Goal: Information Seeking & Learning: Learn about a topic

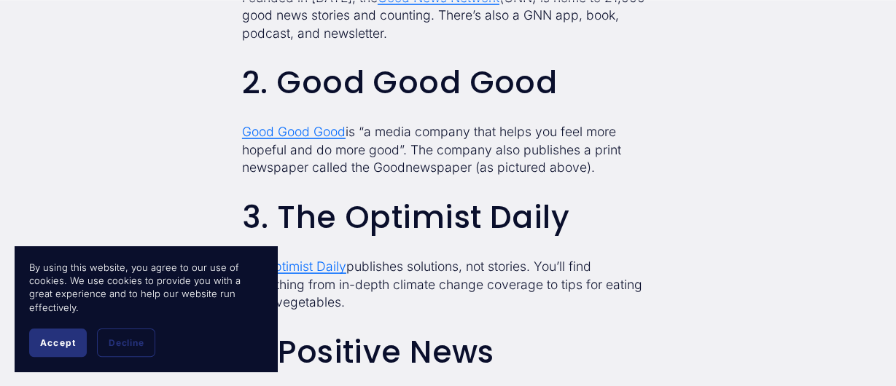
scroll to position [1312, 0]
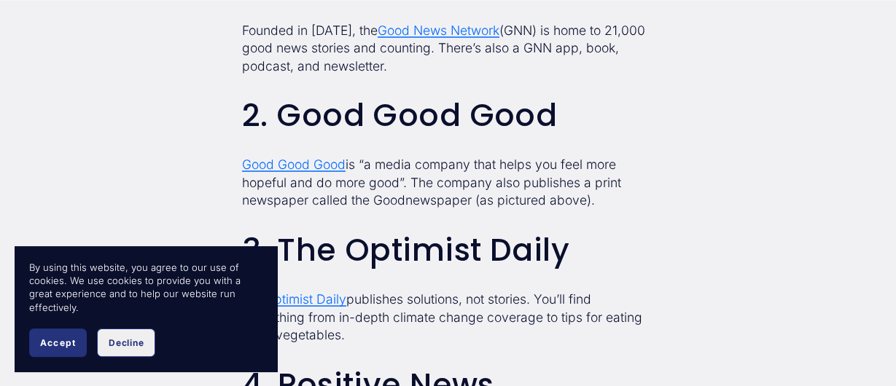
click at [134, 346] on span "Decline" at bounding box center [126, 342] width 35 height 11
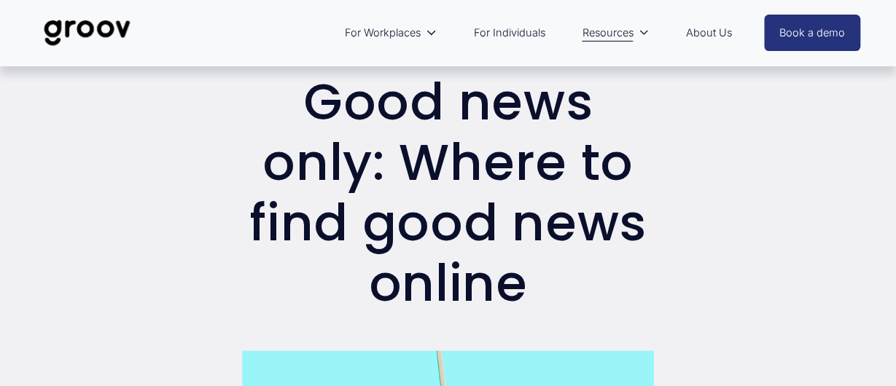
scroll to position [0, 0]
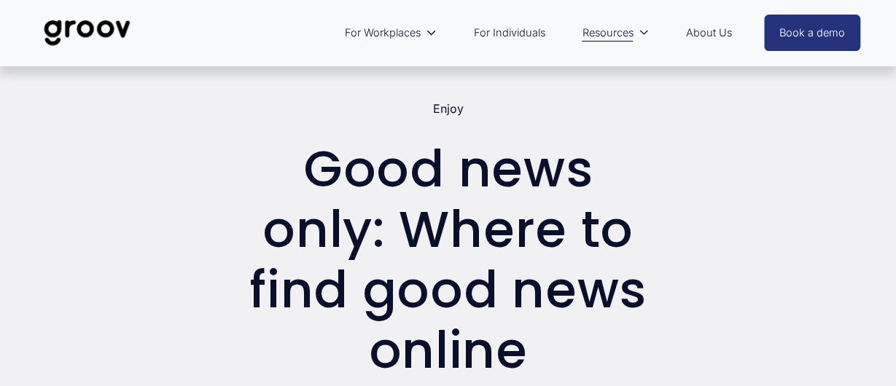
click at [708, 39] on link "About Us" at bounding box center [709, 33] width 60 height 34
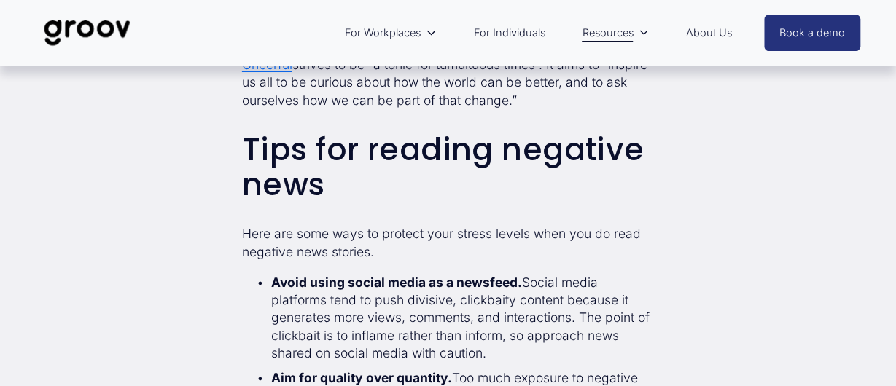
scroll to position [2041, 0]
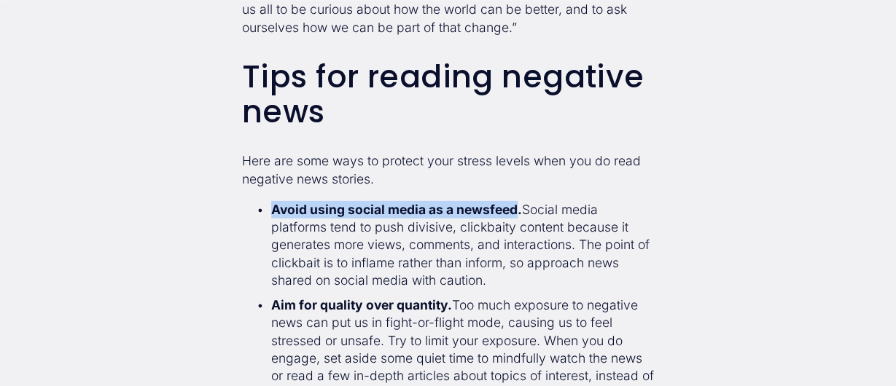
drag, startPoint x: 273, startPoint y: 214, endPoint x: 517, endPoint y: 211, distance: 243.5
click at [517, 211] on strong "Avoid using social media as a newsfeed." at bounding box center [396, 209] width 251 height 15
copy strong "Avoid using social media as a newsfeed"
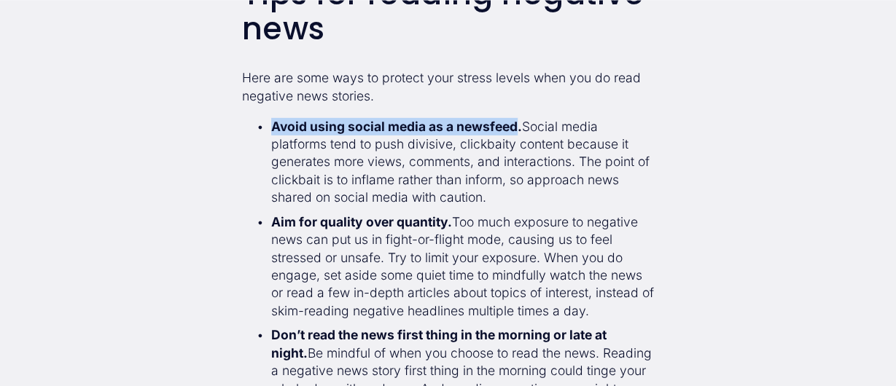
scroll to position [2114, 0]
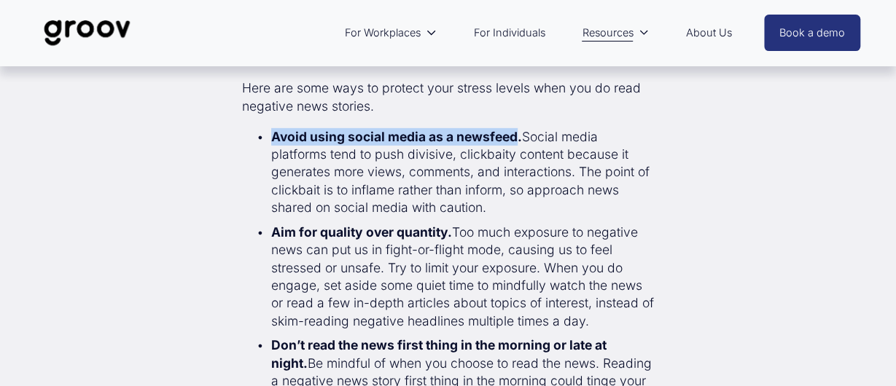
click at [271, 138] on p "Avoid using social media as a newsfeed. Social media platforms tend to push div…" at bounding box center [462, 172] width 383 height 89
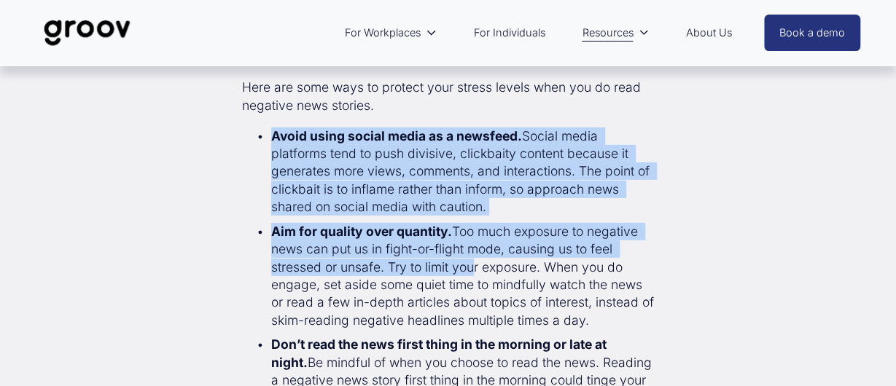
scroll to position [2259, 0]
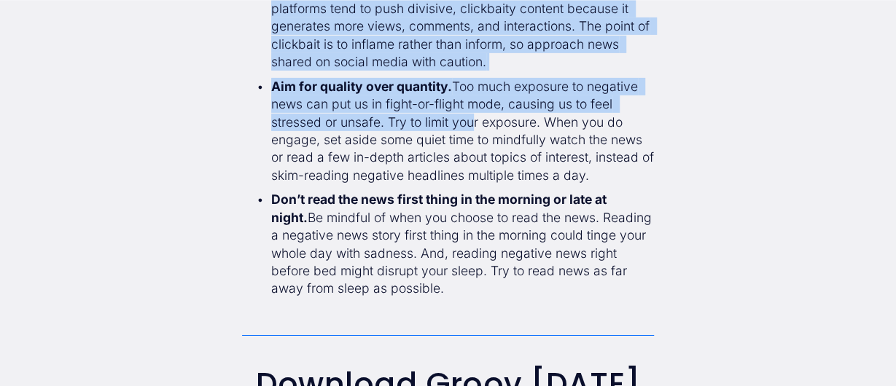
drag, startPoint x: 272, startPoint y: 142, endPoint x: 602, endPoint y: 290, distance: 361.8
click at [602, 290] on ul "Avoid using social media as a newsfeed. Social media platforms tend to push div…" at bounding box center [448, 141] width 412 height 316
copy ul "Avoid using social media as a newsfeed. Social media platforms tend to push div…"
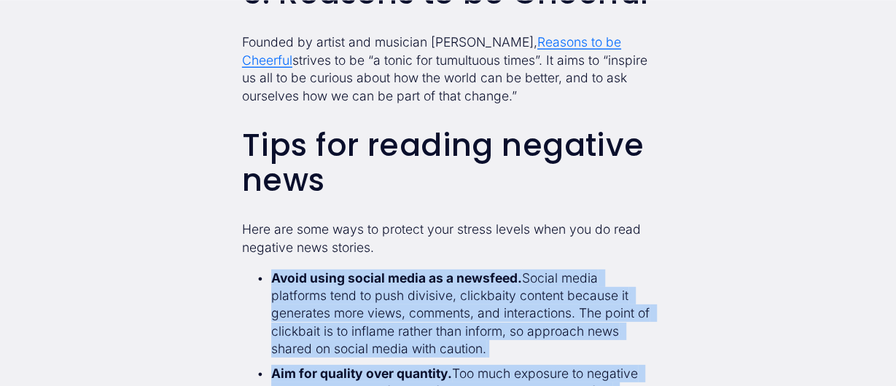
scroll to position [2114, 0]
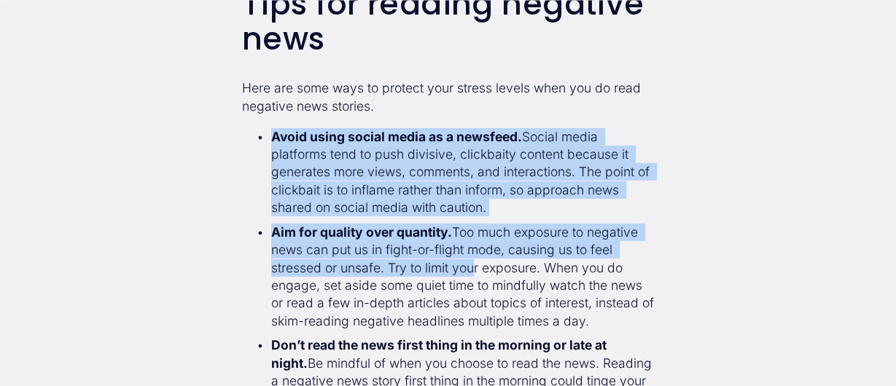
click at [364, 210] on p "Avoid using social media as a newsfeed. Social media platforms tend to push div…" at bounding box center [462, 172] width 383 height 89
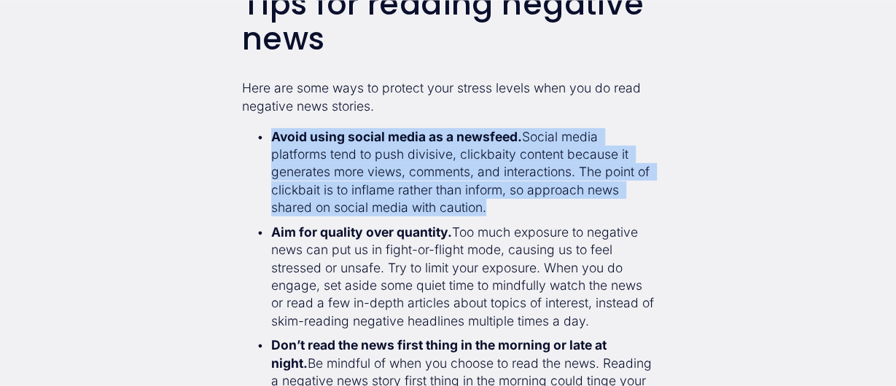
drag, startPoint x: 280, startPoint y: 144, endPoint x: 518, endPoint y: 211, distance: 247.6
click at [518, 211] on p "Avoid using social media as a newsfeed. Social media platforms tend to push div…" at bounding box center [462, 172] width 383 height 89
copy p "Avoid using social media as a newsfeed. Social media platforms tend to push div…"
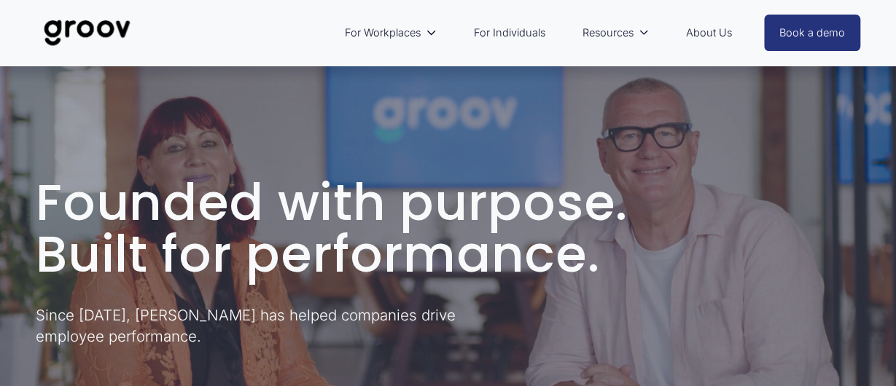
click at [711, 30] on link "About Us" at bounding box center [709, 33] width 60 height 34
click at [482, 31] on link "For Individuals" at bounding box center [509, 33] width 86 height 34
